Goal: Information Seeking & Learning: Learn about a topic

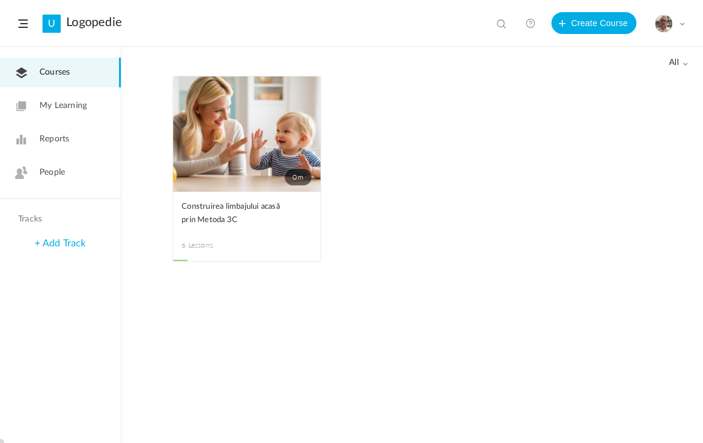
click at [52, 175] on span "People" at bounding box center [51, 172] width 25 height 13
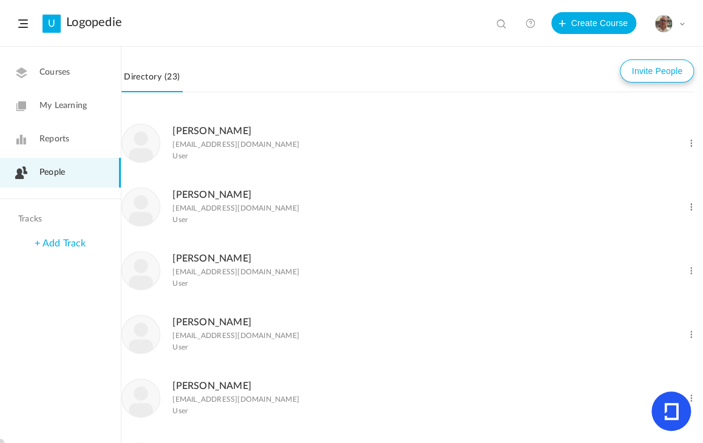
click at [652, 73] on button "Invite People" at bounding box center [656, 70] width 74 height 23
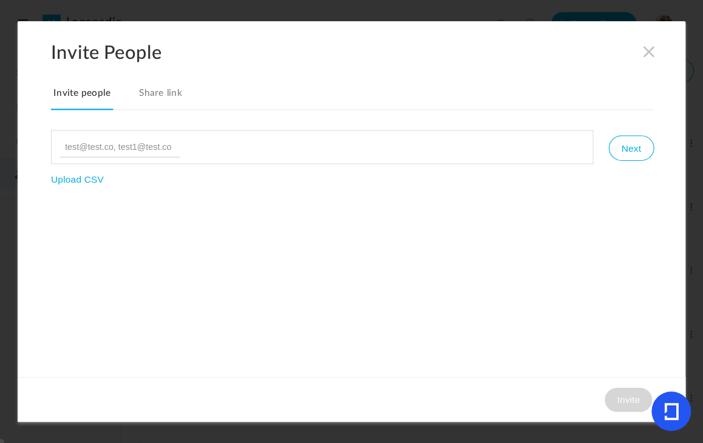
click at [157, 95] on link "Share link" at bounding box center [160, 97] width 49 height 25
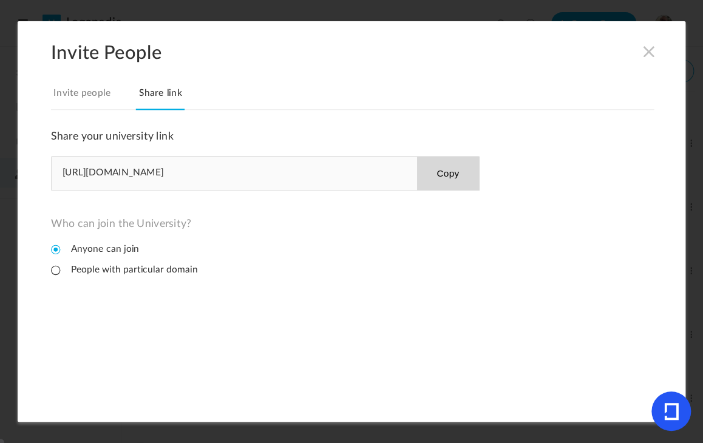
click at [447, 171] on button "Copy" at bounding box center [447, 173] width 62 height 33
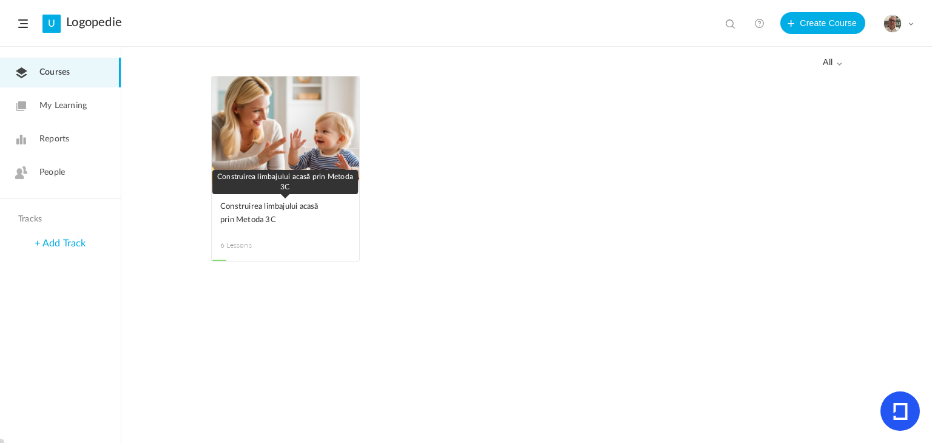
click at [249, 209] on span "Construirea limbajului acasă prin Metoda 3C" at bounding box center [276, 213] width 112 height 27
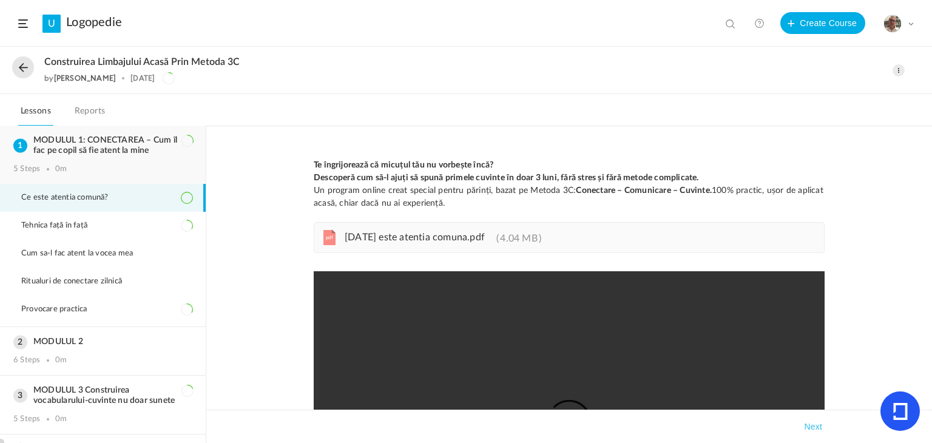
click at [78, 138] on h3 "MODULUL 1: CONECTAREA – Cum îl fac pe copil să fie atent la mine" at bounding box center [102, 145] width 179 height 21
click at [70, 196] on span "Ce este atentia comună?" at bounding box center [72, 198] width 103 height 10
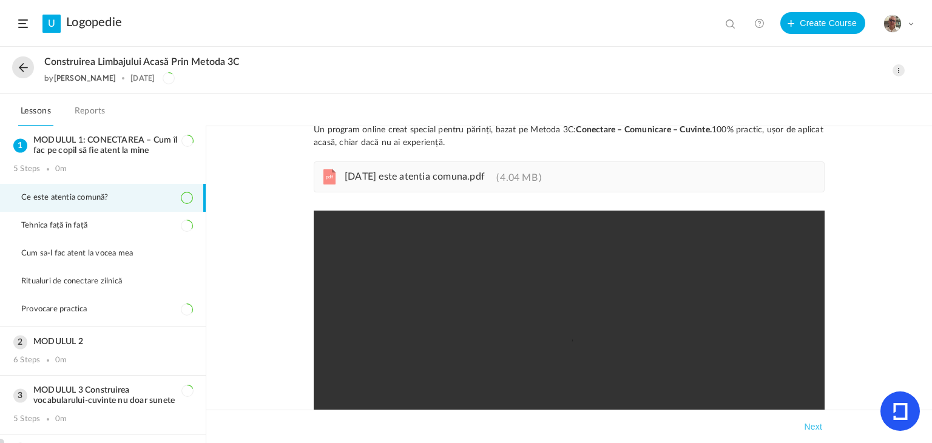
scroll to position [121, 0]
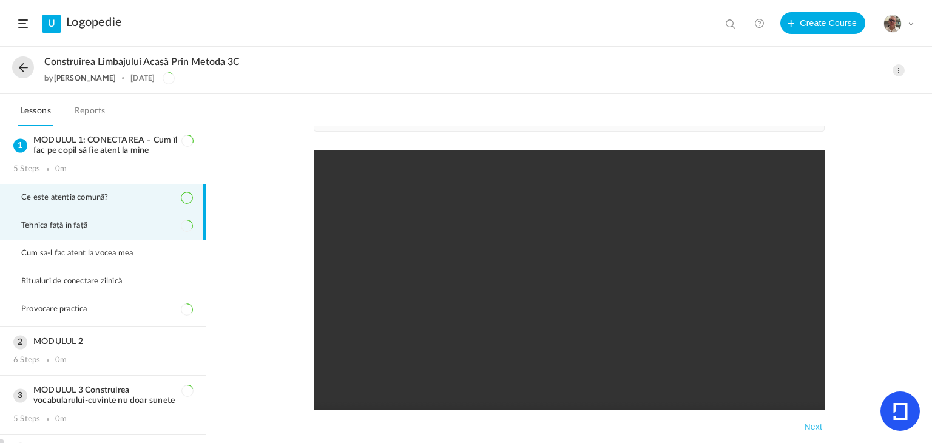
click at [52, 221] on span "Tehnica față în față" at bounding box center [61, 226] width 81 height 10
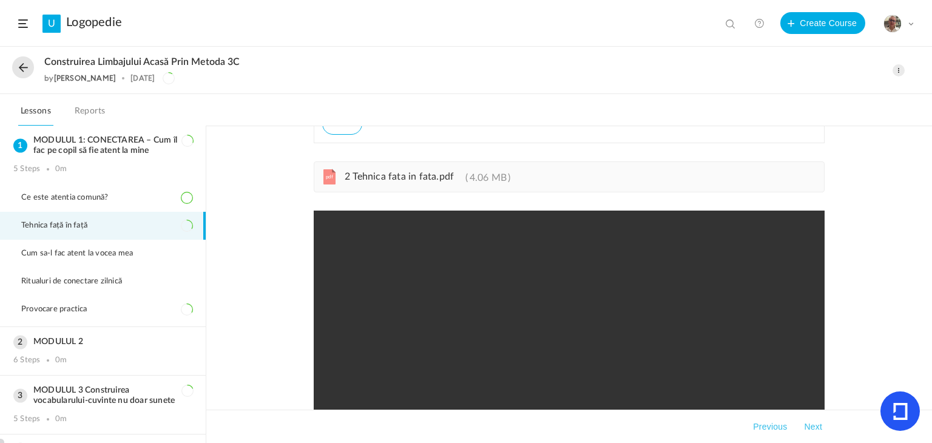
click at [379, 177] on span "2 Tehnica fata in fata.pdf" at bounding box center [399, 177] width 109 height 10
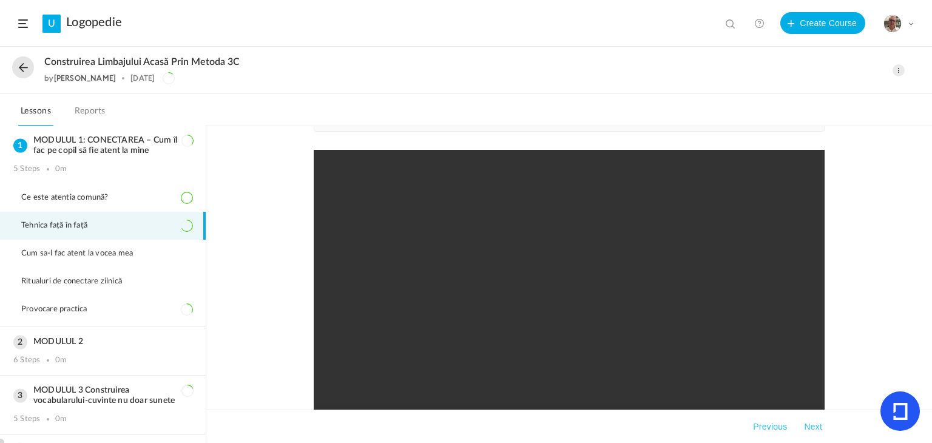
scroll to position [243, 0]
